Goal: Task Accomplishment & Management: Manage account settings

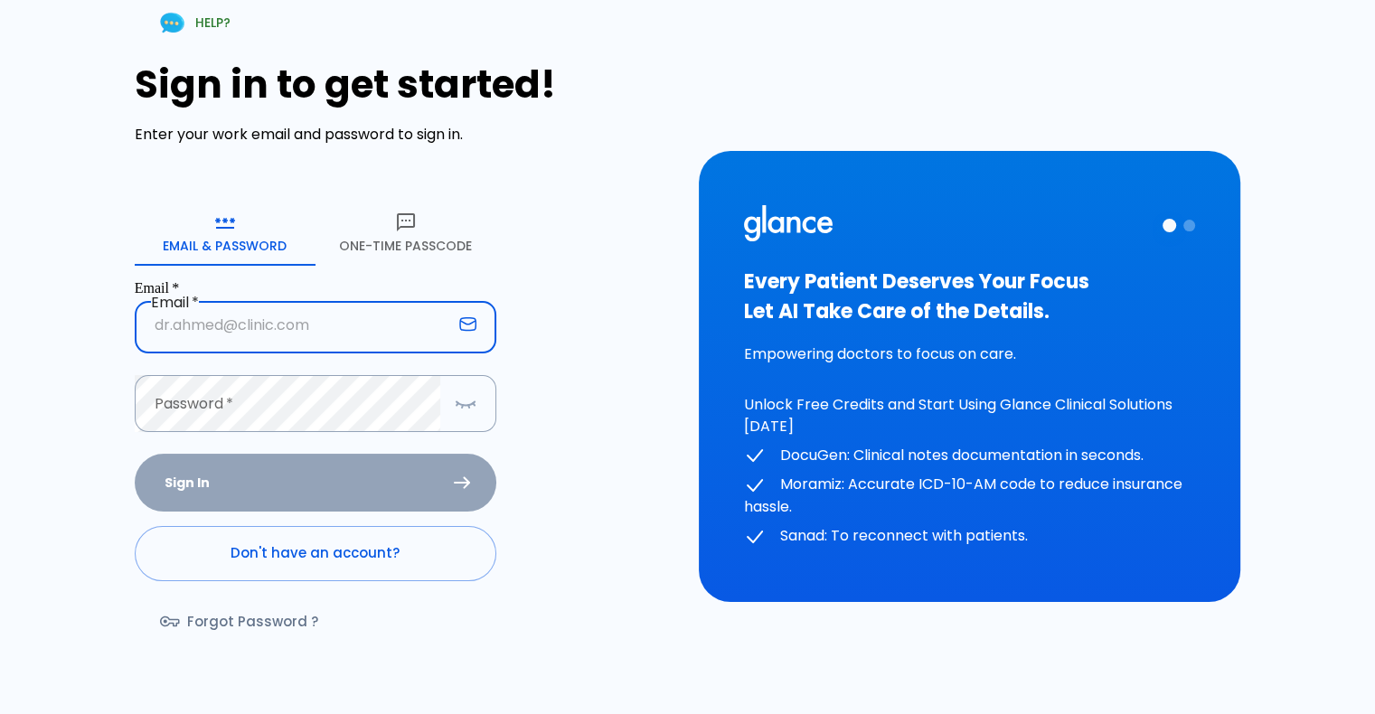
click at [257, 306] on input "Email   *" at bounding box center [293, 325] width 317 height 57
type input "[EMAIL_ADDRESS][DOMAIN_NAME]"
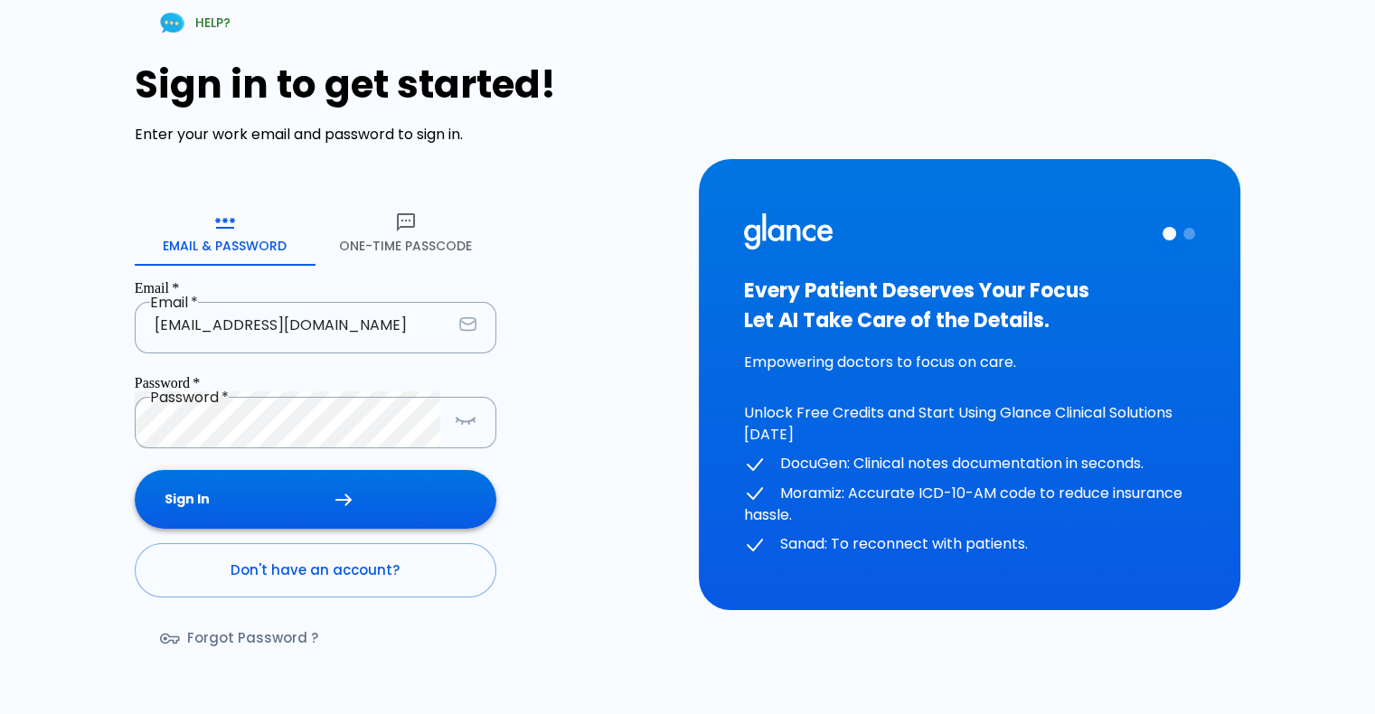
click at [250, 470] on button "Sign In" at bounding box center [316, 499] width 362 height 59
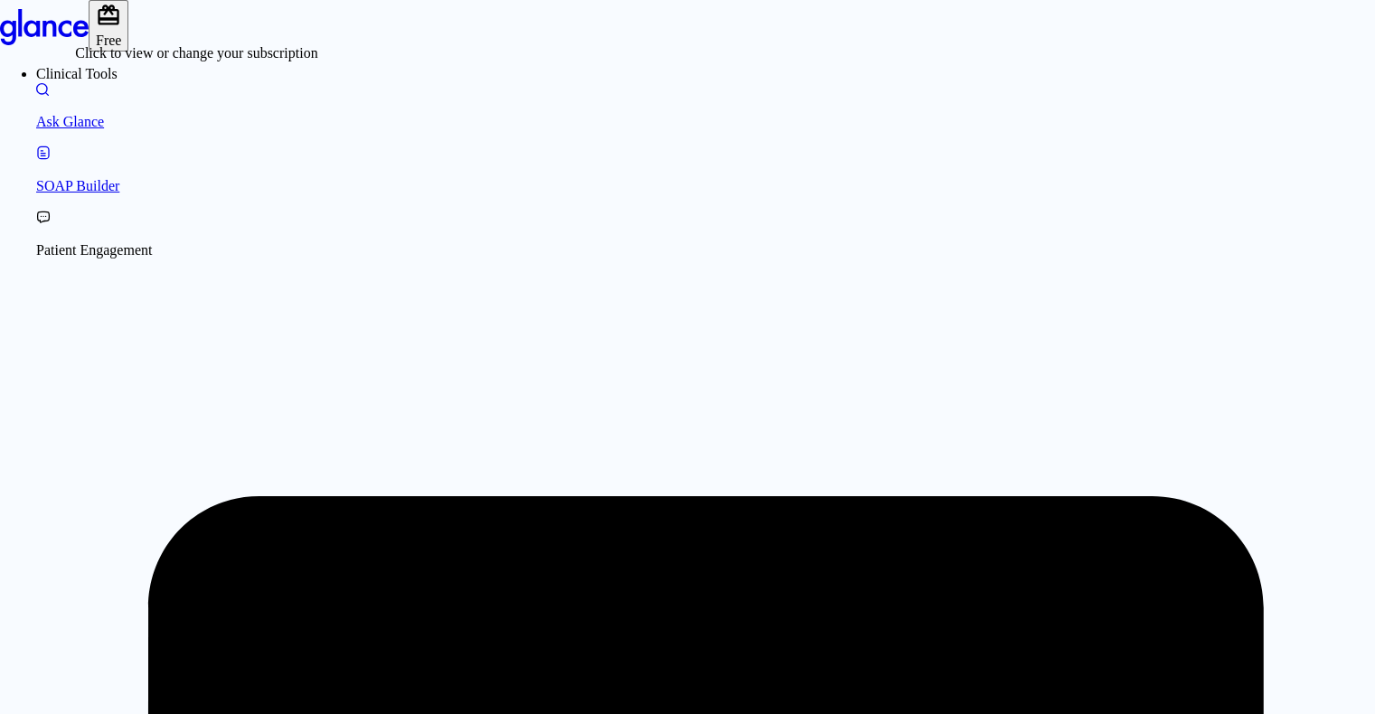
click at [121, 33] on span "Free" at bounding box center [108, 40] width 25 height 15
click at [119, 25] on icon "Click to view or change your subscription" at bounding box center [109, 15] width 22 height 21
click at [133, 122] on p "Ask Glance" at bounding box center [705, 122] width 1339 height 16
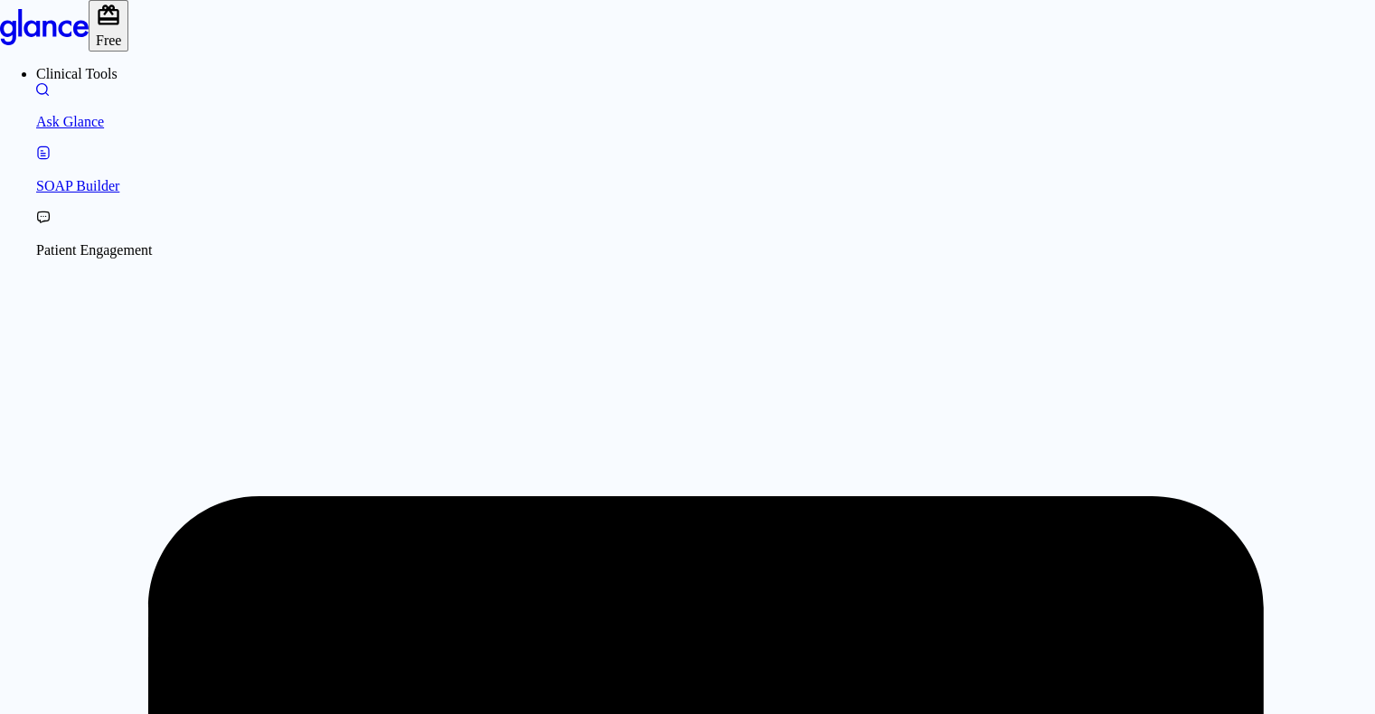
click at [121, 41] on span "Free" at bounding box center [108, 40] width 25 height 15
click at [95, 125] on p "Ask Glance" at bounding box center [705, 122] width 1339 height 16
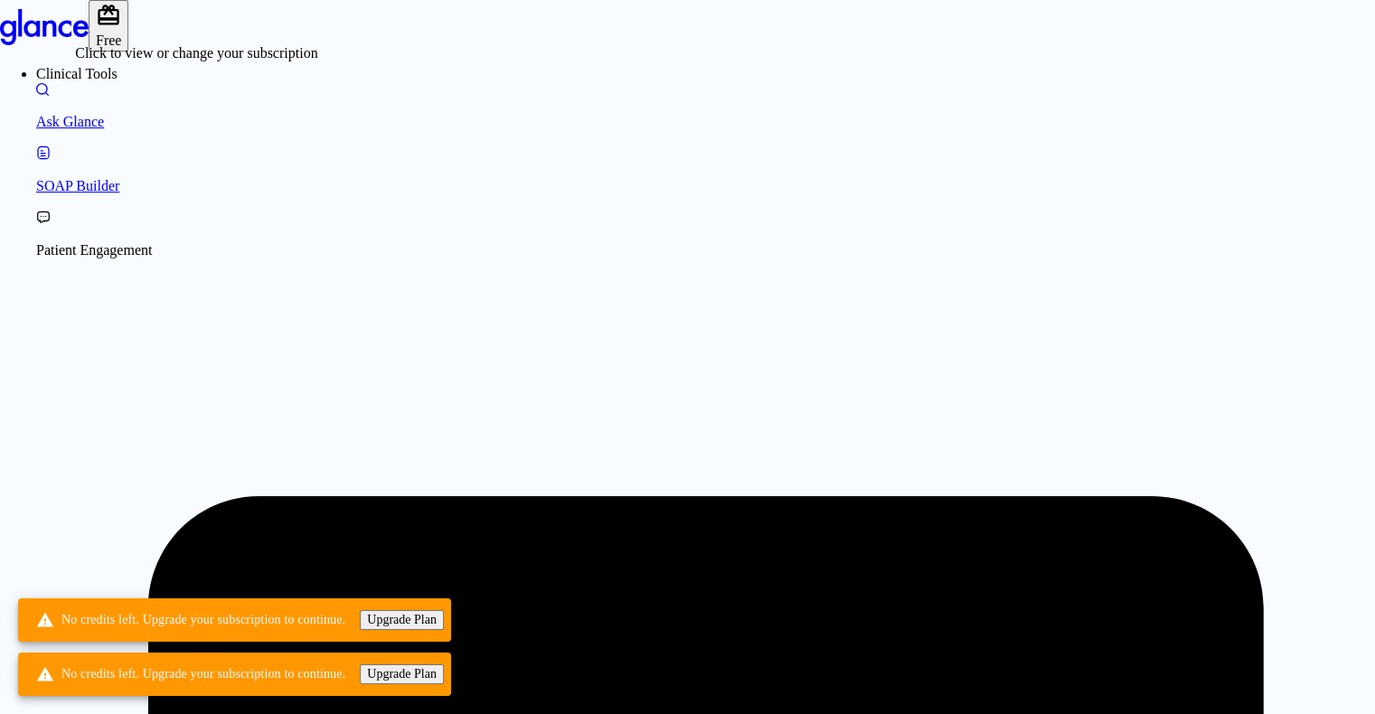
click at [121, 33] on span "Free" at bounding box center [108, 40] width 25 height 15
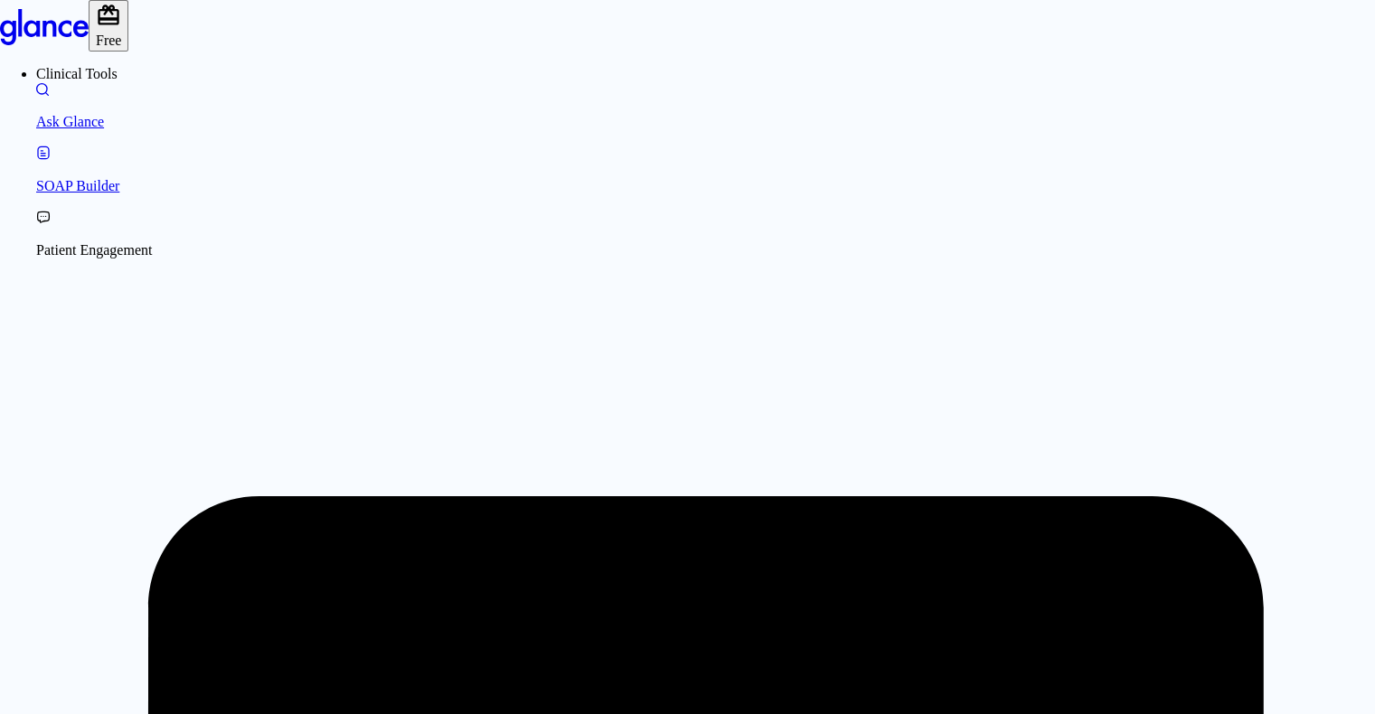
click at [131, 131] on link "Ask Glance" at bounding box center [705, 107] width 1339 height 48
click at [121, 38] on span "Free" at bounding box center [108, 40] width 25 height 15
